Goal: Task Accomplishment & Management: Manage account settings

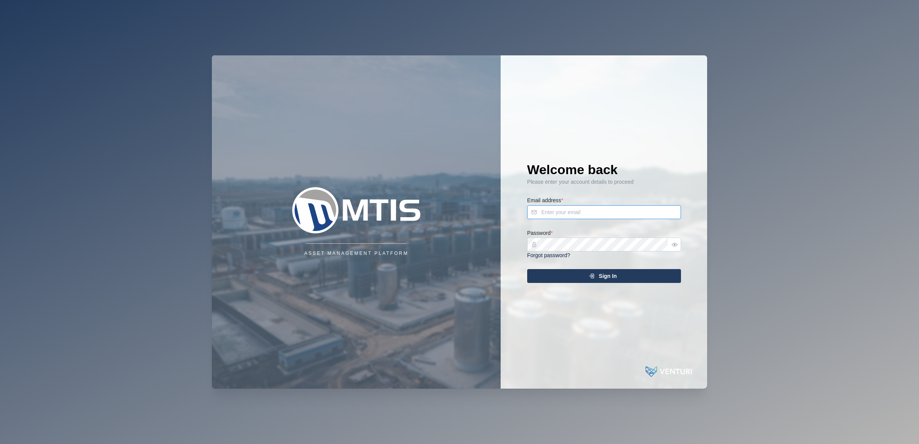
type input "[EMAIL_ADDRESS][DOMAIN_NAME]"
click at [595, 273] on icon "submit" at bounding box center [591, 276] width 6 height 6
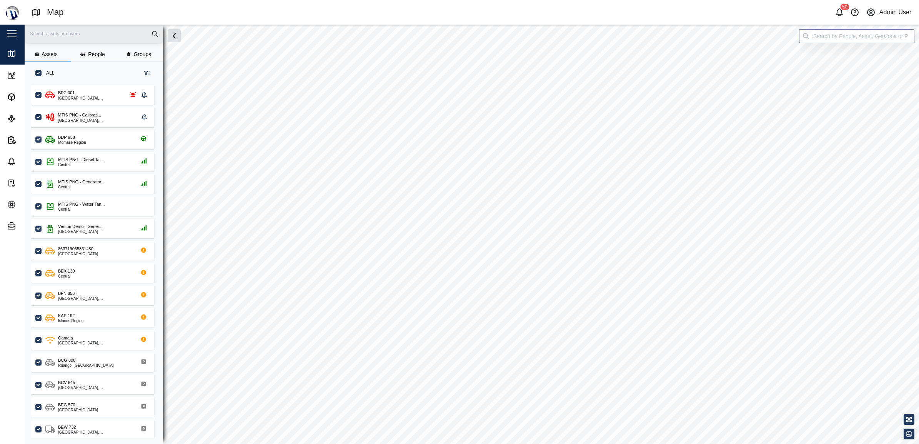
scroll to position [348, 119]
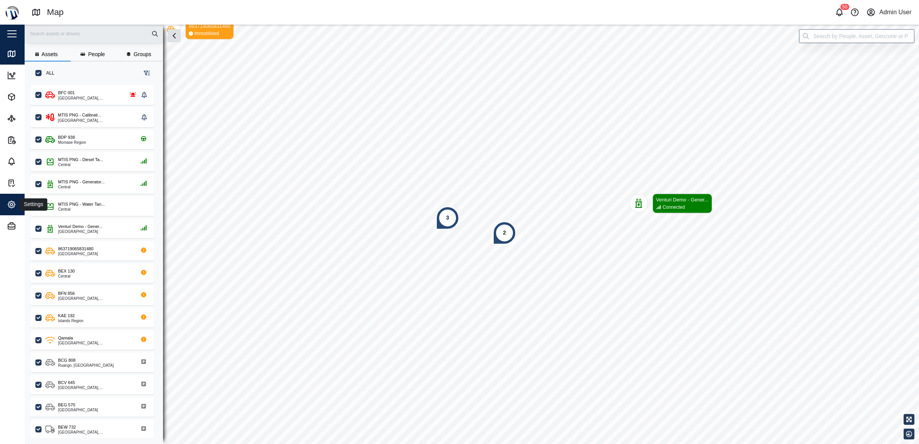
click at [5, 199] on button "Settings" at bounding box center [50, 205] width 100 height 22
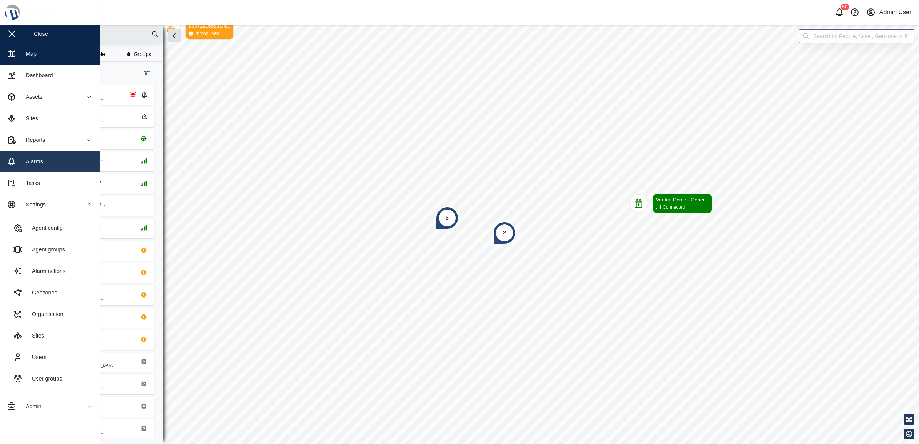
click at [25, 160] on div "Alarms" at bounding box center [31, 161] width 23 height 8
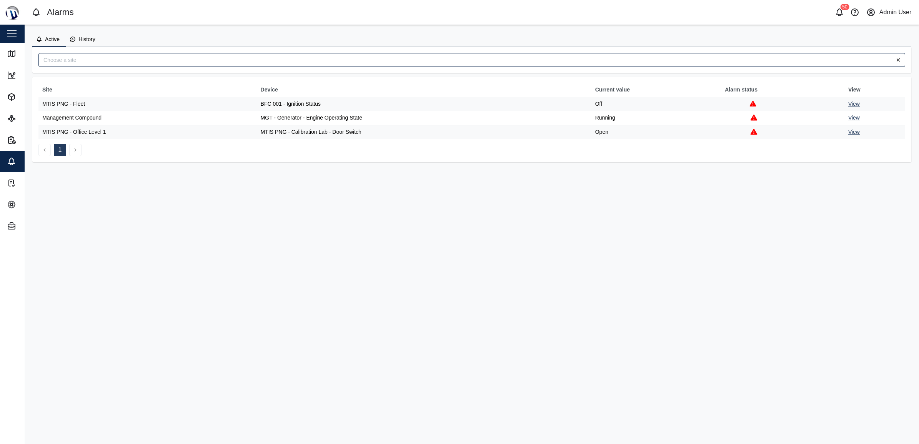
click at [888, 6] on div "Alarms 50 Admin User" at bounding box center [475, 12] width 887 height 13
click at [888, 7] on div "Alarms 50 Admin User" at bounding box center [475, 12] width 887 height 13
drag, startPoint x: 888, startPoint y: 7, endPoint x: 873, endPoint y: 14, distance: 17.2
click at [873, 14] on icon "button" at bounding box center [870, 12] width 9 height 9
click at [844, 51] on div "Sign Out" at bounding box center [864, 49] width 83 height 9
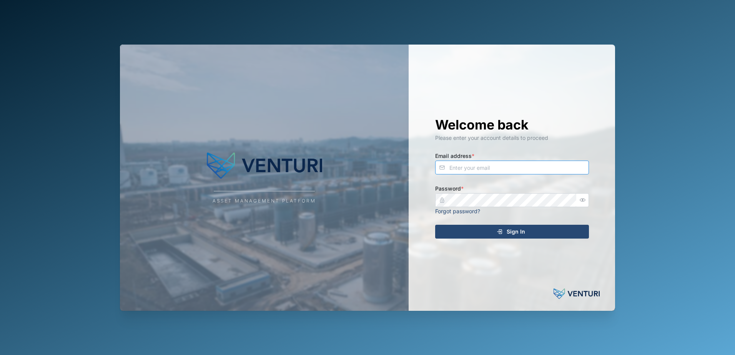
type input "[EMAIL_ADDRESS][DOMAIN_NAME]"
click at [488, 230] on div "Sign In" at bounding box center [510, 231] width 141 height 13
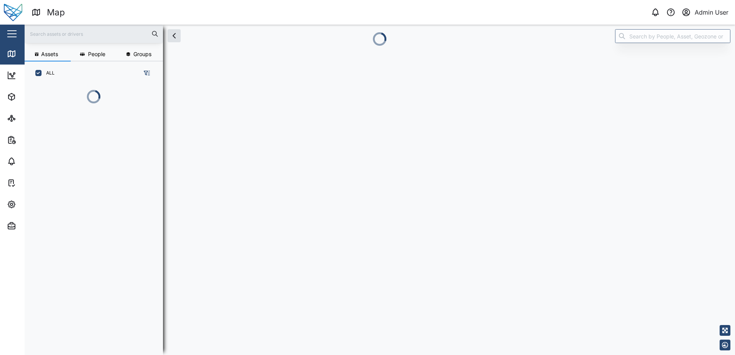
scroll to position [228, 120]
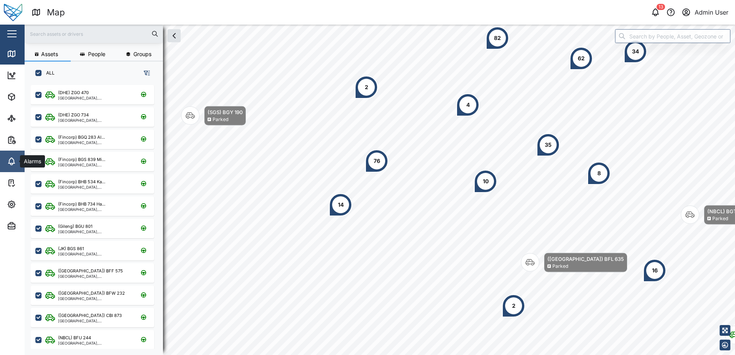
click at [5, 157] on link "Alarms" at bounding box center [50, 162] width 100 height 22
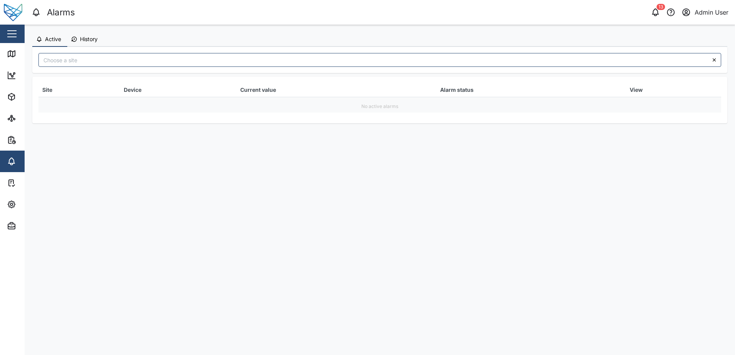
click at [687, 13] on icon "button" at bounding box center [686, 12] width 9 height 9
click at [675, 49] on div "Sign Out" at bounding box center [680, 49] width 83 height 9
